Goal: Information Seeking & Learning: Check status

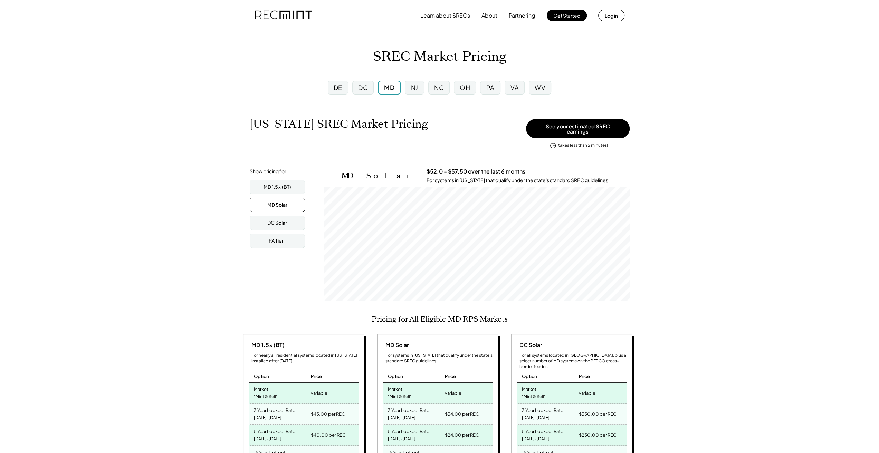
click at [510, 91] on div "VA" at bounding box center [514, 87] width 8 height 9
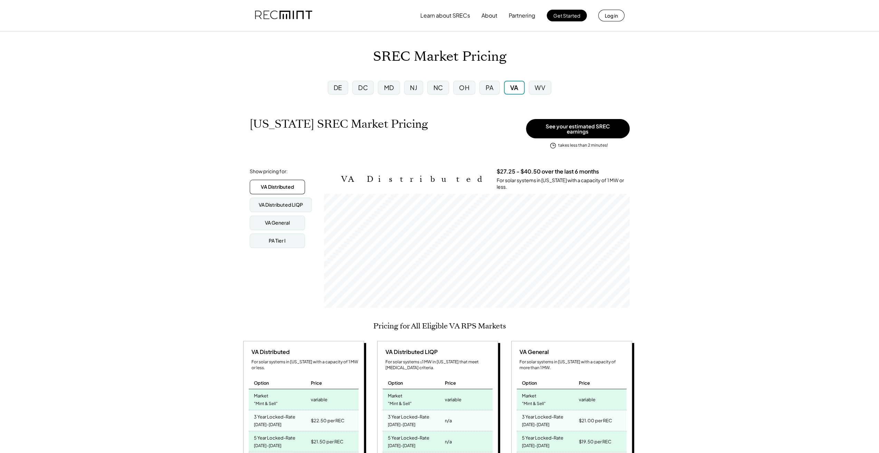
scroll to position [114, 305]
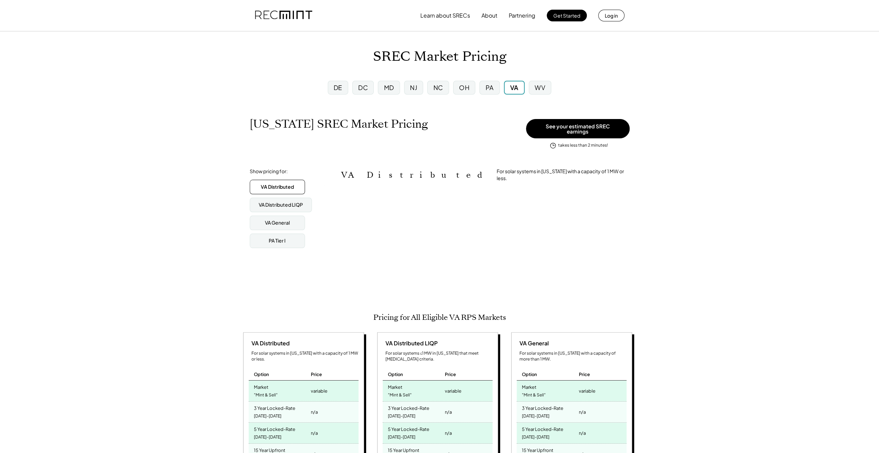
scroll to position [345221, 345221]
